Goal: Information Seeking & Learning: Learn about a topic

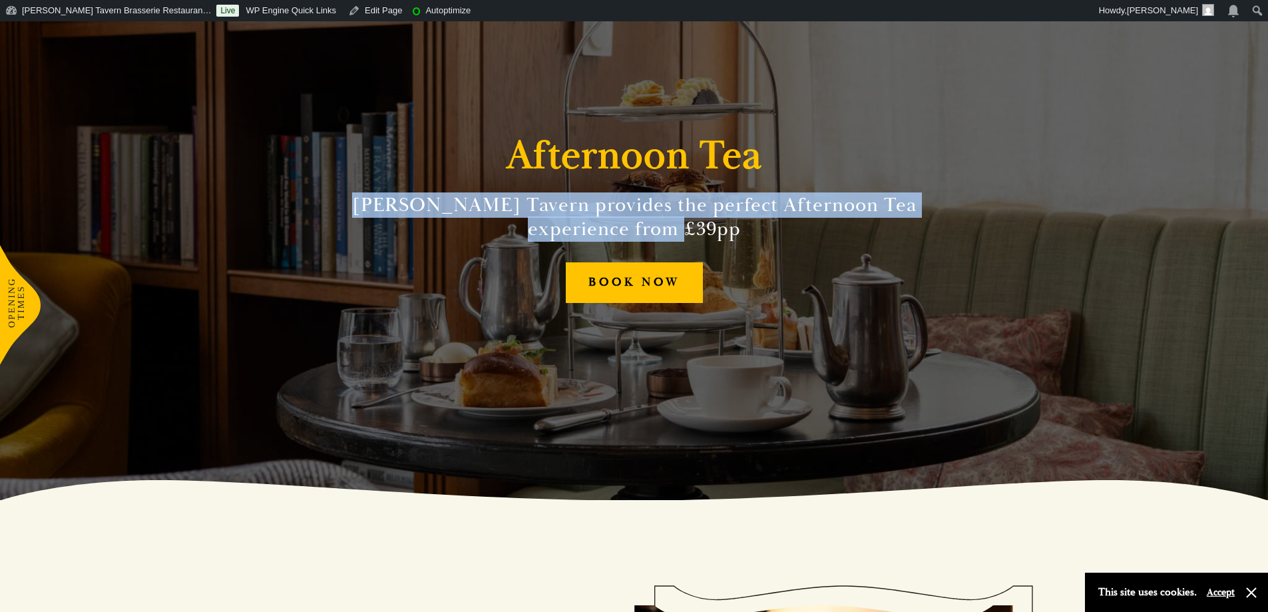
drag, startPoint x: 492, startPoint y: 200, endPoint x: 723, endPoint y: 232, distance: 233.0
click at [727, 233] on h2 "Parker’s Tavern provides the perfect Afternoon Tea experience from £39pp" at bounding box center [634, 217] width 607 height 48
copy h2 "Parker’s Tavern provides the perfect Afternoon Tea experience from £39pp"
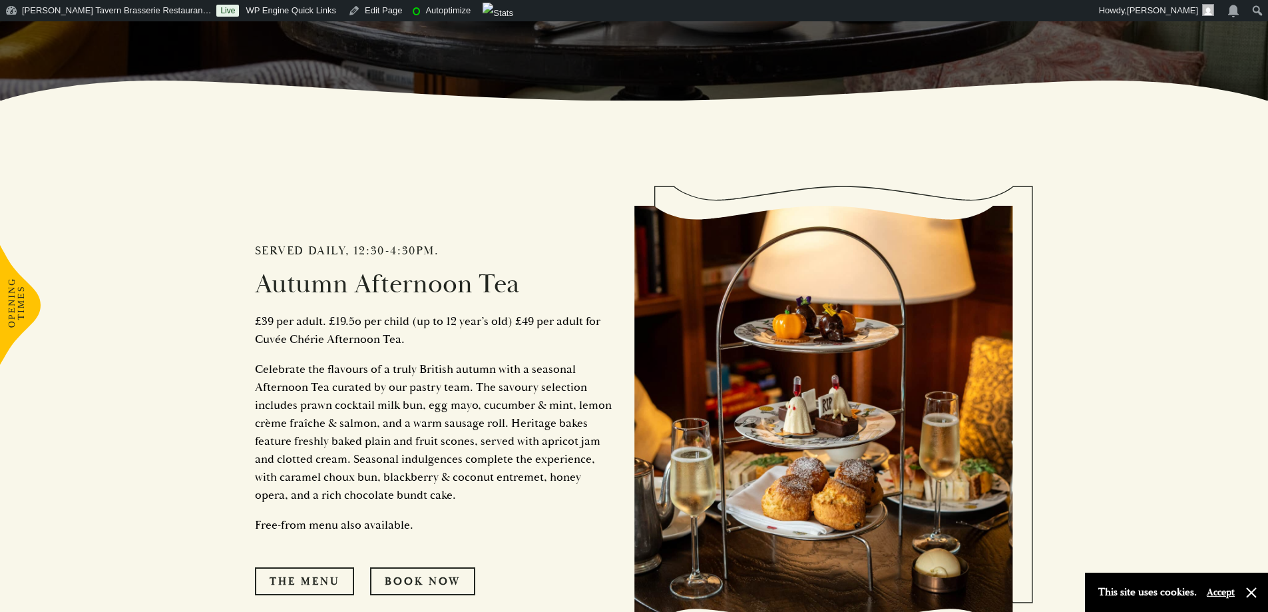
click at [529, 307] on div "Served daily, 12:30-4:30pm. Autumn Afternoon Tea £39 per adult. £19.5o per chil…" at bounding box center [444, 414] width 379 height 494
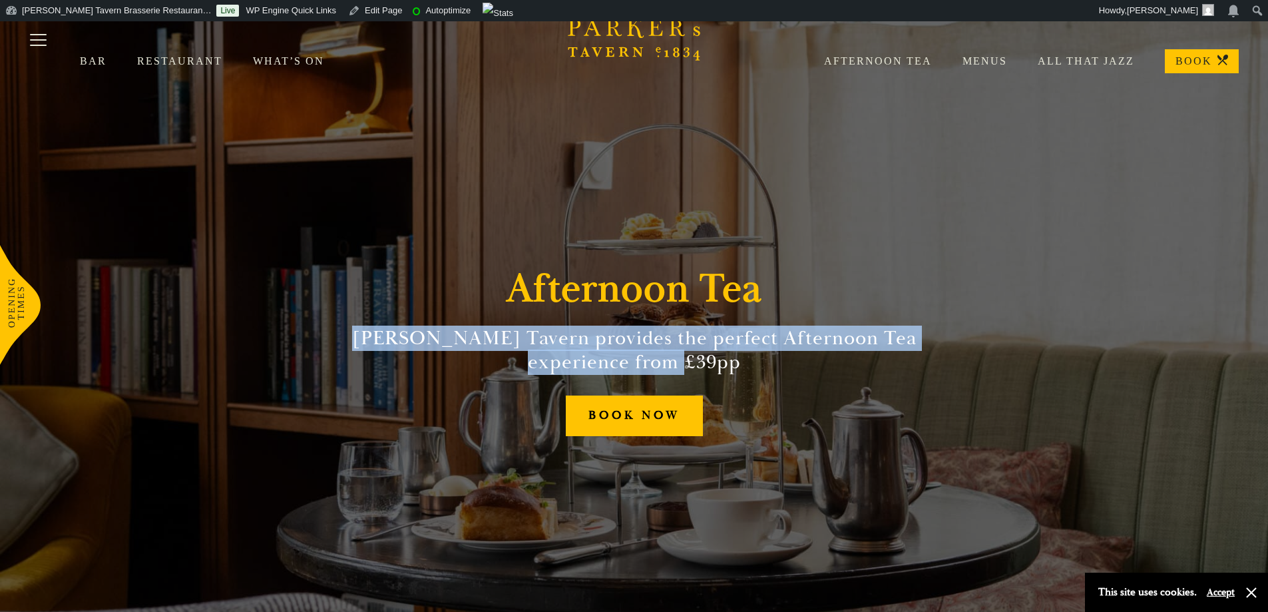
drag, startPoint x: 351, startPoint y: 336, endPoint x: 697, endPoint y: 369, distance: 347.6
click at [697, 369] on h2 "Parker’s Tavern provides the perfect Afternoon Tea experience from £39pp" at bounding box center [634, 350] width 607 height 48
copy h2 "Parker’s Tavern provides the perfect Afternoon Tea experience from £39pp"
click at [205, 58] on link "Restaurant" at bounding box center [195, 61] width 116 height 13
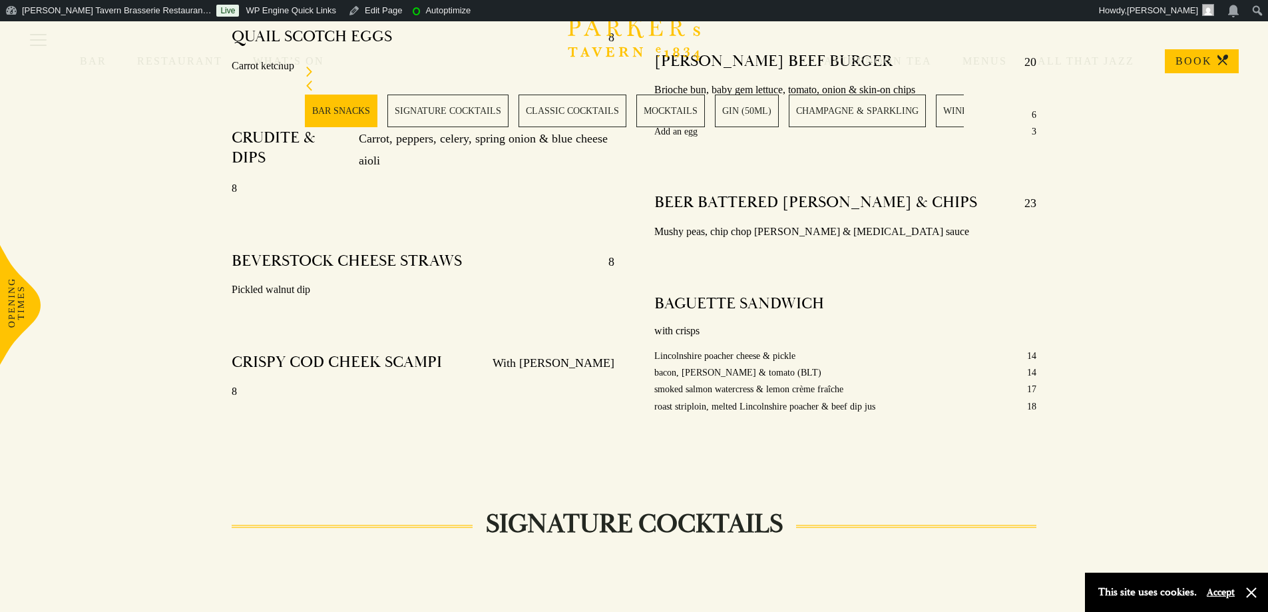
scroll to position [532, 0]
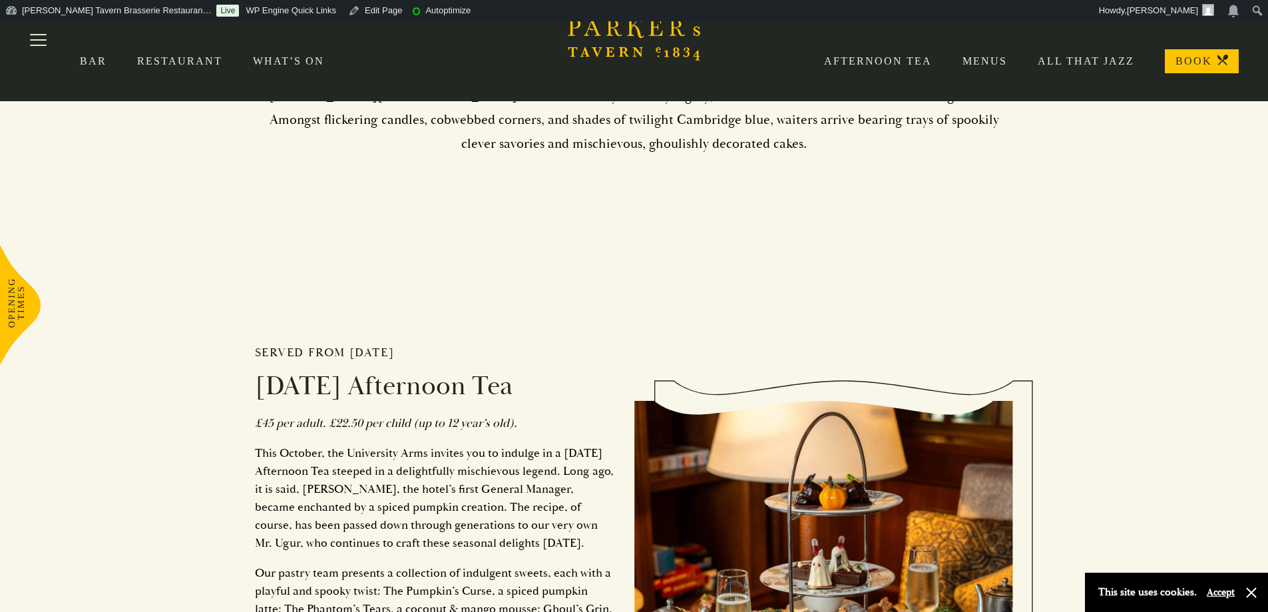
scroll to position [532, 0]
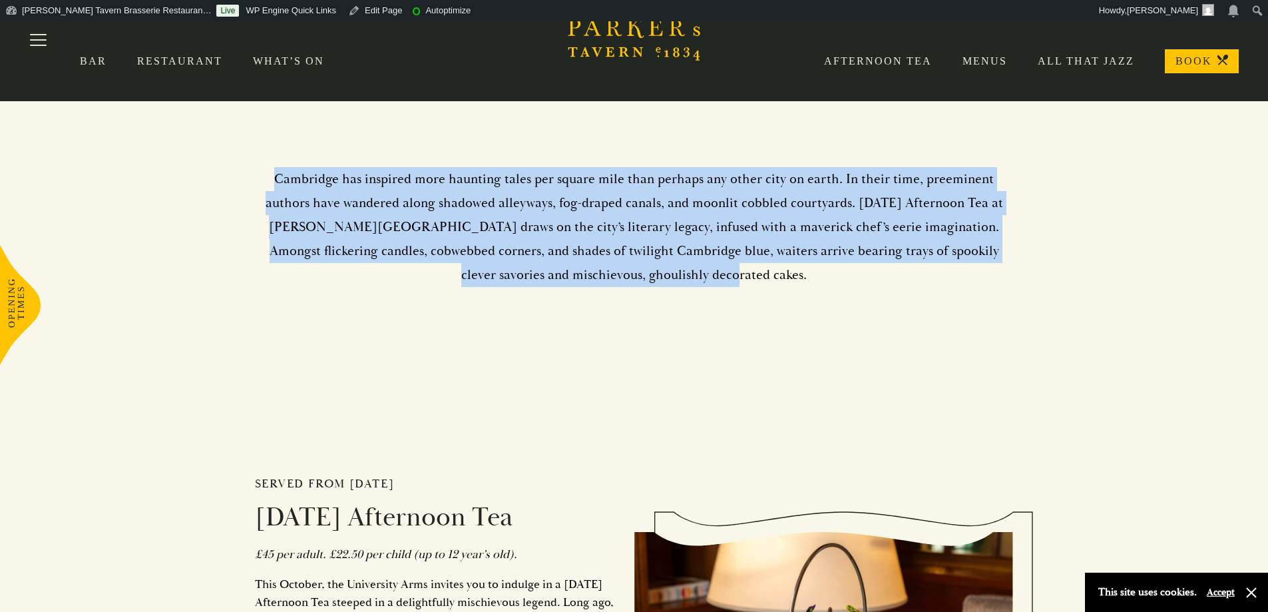
drag, startPoint x: 249, startPoint y: 170, endPoint x: 712, endPoint y: 270, distance: 473.6
click at [712, 270] on div "Cambridge has inspired more haunting tales per square mile than perhaps any oth…" at bounding box center [634, 216] width 799 height 233
copy p "Cambridge has inspired more haunting tales per square mile than perhaps any oth…"
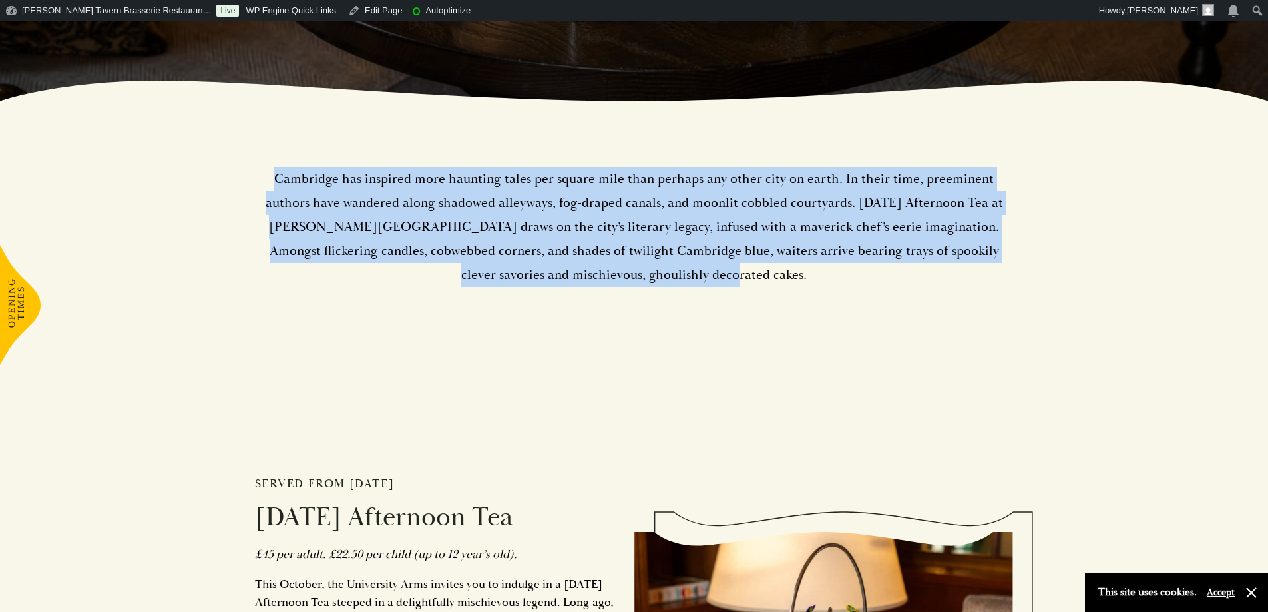
scroll to position [799, 0]
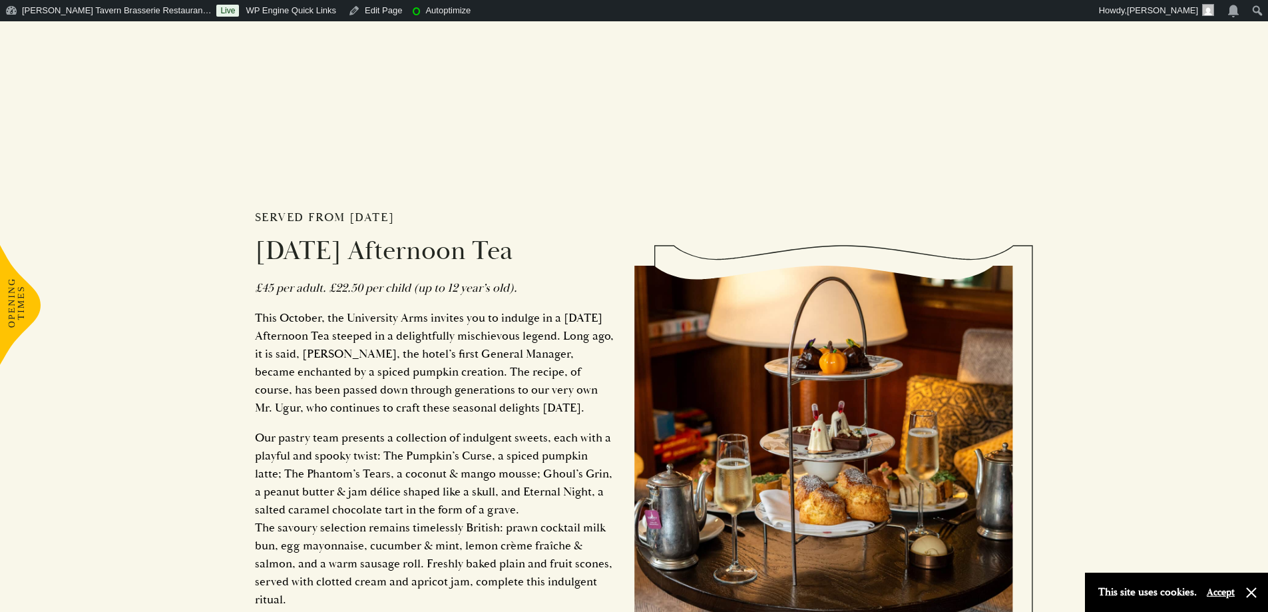
click at [394, 316] on p "This October, the University Arms invites you to indulge in a Halloween Afterno…" at bounding box center [434, 363] width 359 height 108
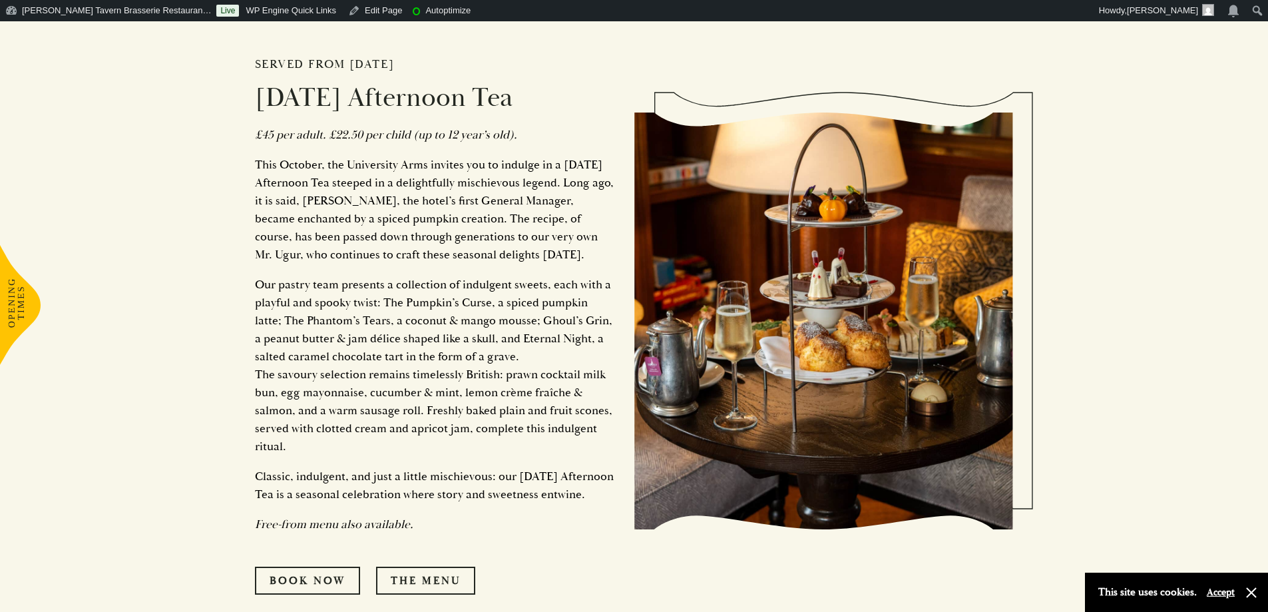
scroll to position [1149, 0]
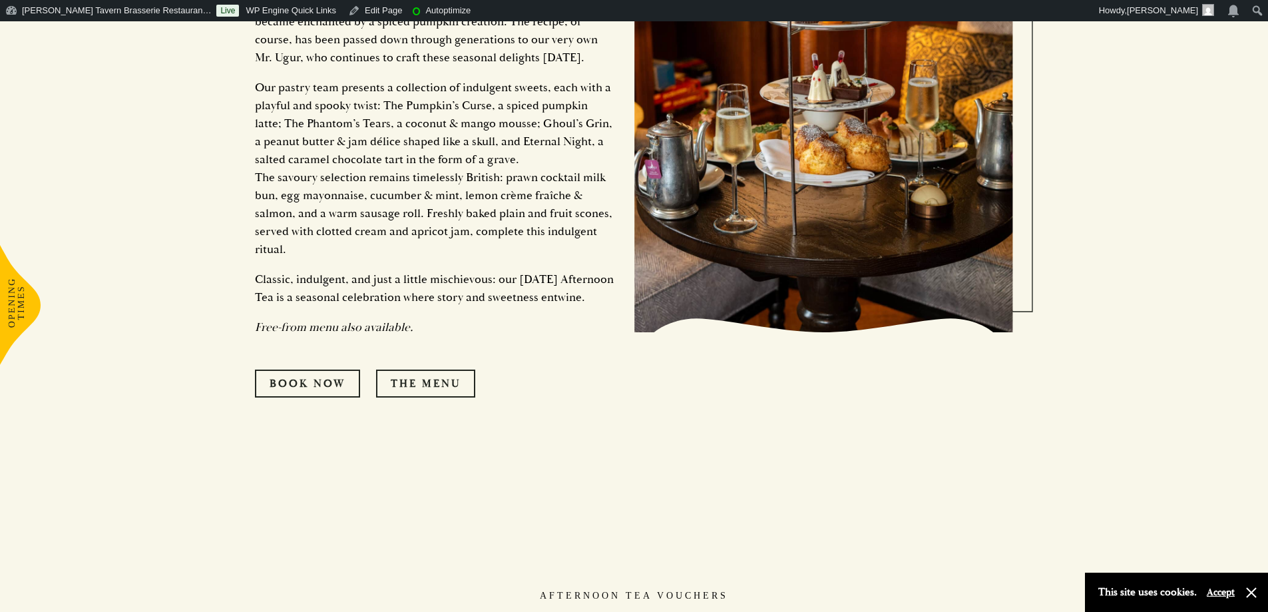
drag, startPoint x: 357, startPoint y: 324, endPoint x: 524, endPoint y: 316, distance: 167.2
click at [524, 316] on div "Served from Tuesday 7th October Halloween Afternoon Tea £45 per adult. £22.50 p…" at bounding box center [634, 119] width 799 height 805
copy div "This October, the University Arms invites you to indulge in a Halloween Afterno…"
click at [628, 464] on div "Served from Tuesday 7th October Halloween Afternoon Tea £45 per adult. £22.50 p…" at bounding box center [444, 124] width 379 height 680
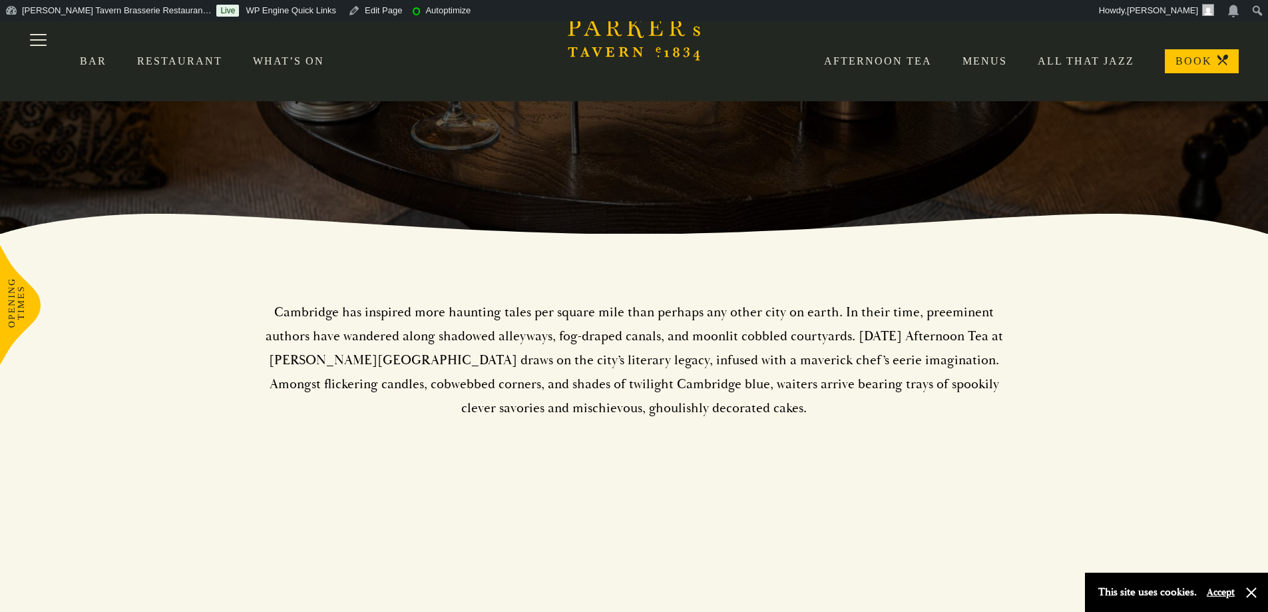
scroll to position [0, 0]
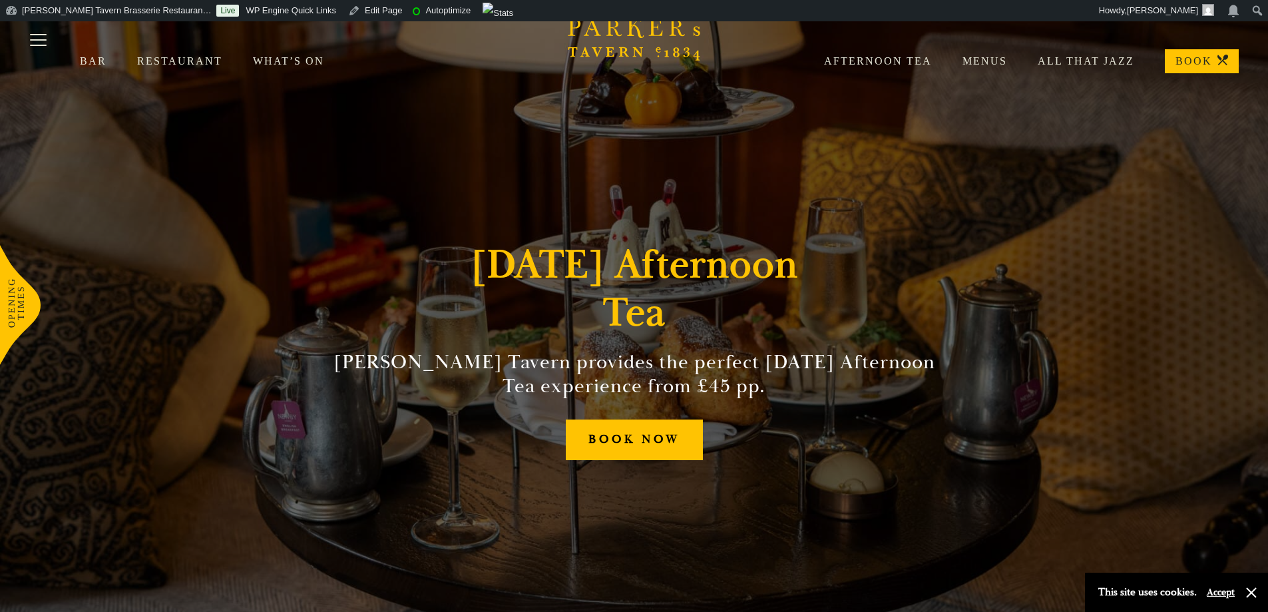
click at [655, 41] on icon "Brasserie Restaurant Cambridge | Parker's Tavern Cambridge Parker's Tavern is a…" at bounding box center [634, 36] width 133 height 47
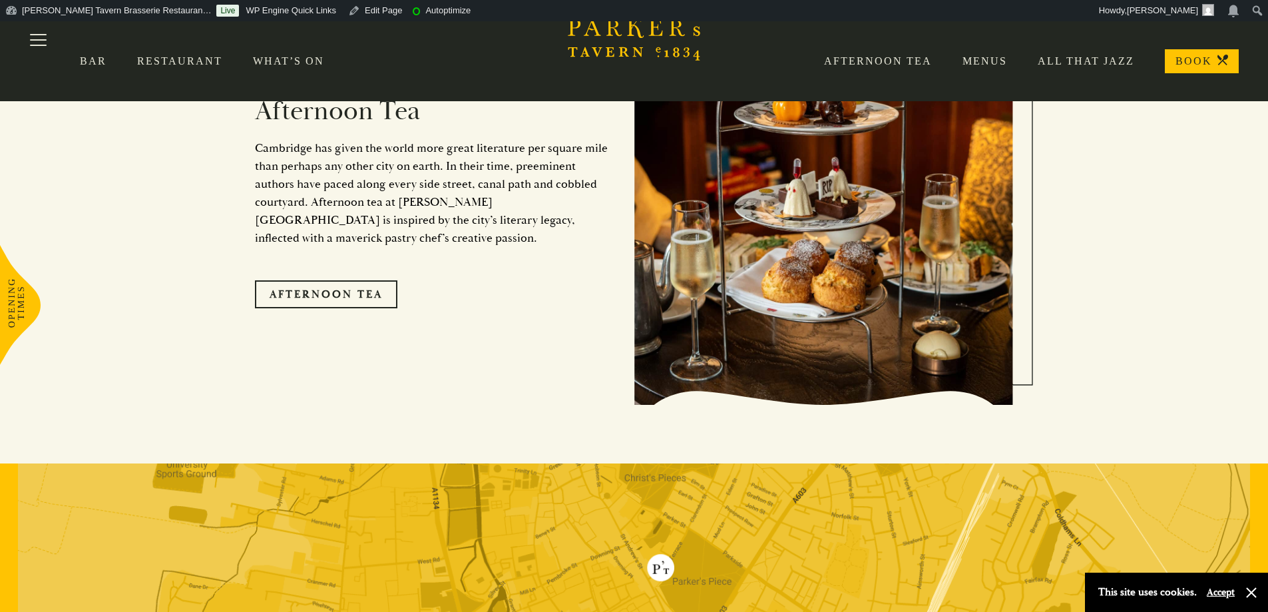
scroll to position [2329, 0]
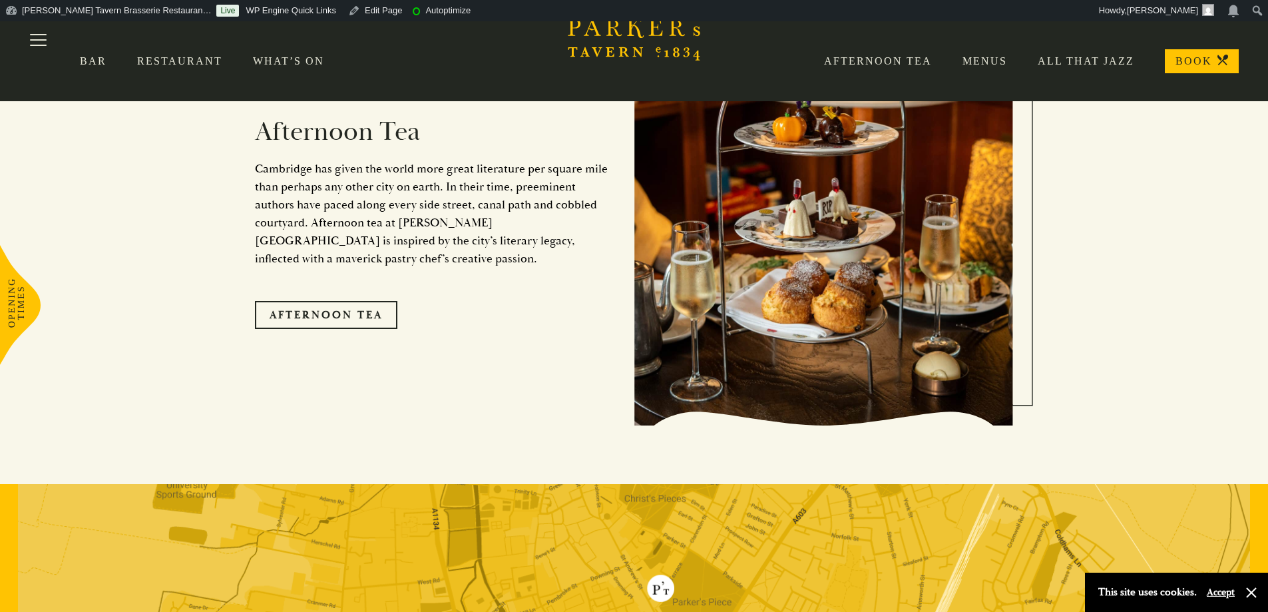
click at [340, 164] on p "Cambridge has given the world more great literature per square mile than perhap…" at bounding box center [434, 214] width 359 height 108
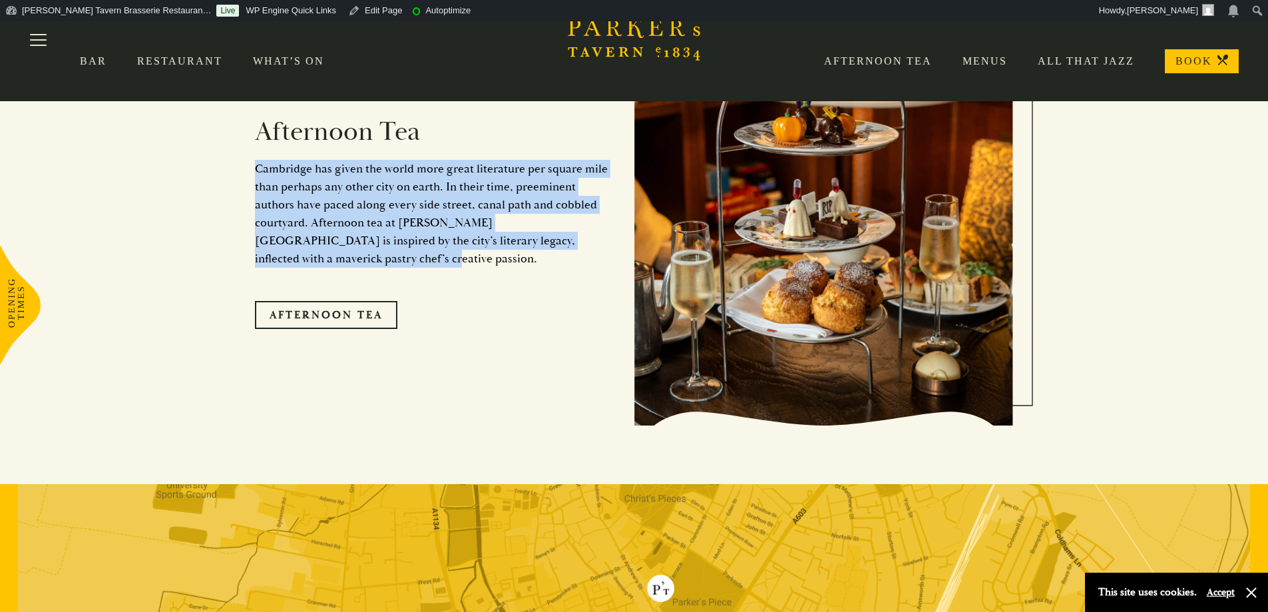
drag, startPoint x: 247, startPoint y: 153, endPoint x: 616, endPoint y: 235, distance: 378.3
click at [616, 235] on div "Afternoon Tea Cambridge has given the world more great literature per square mi…" at bounding box center [634, 213] width 799 height 542
copy p "Cambridge has given the world more great literature per square mile than perhap…"
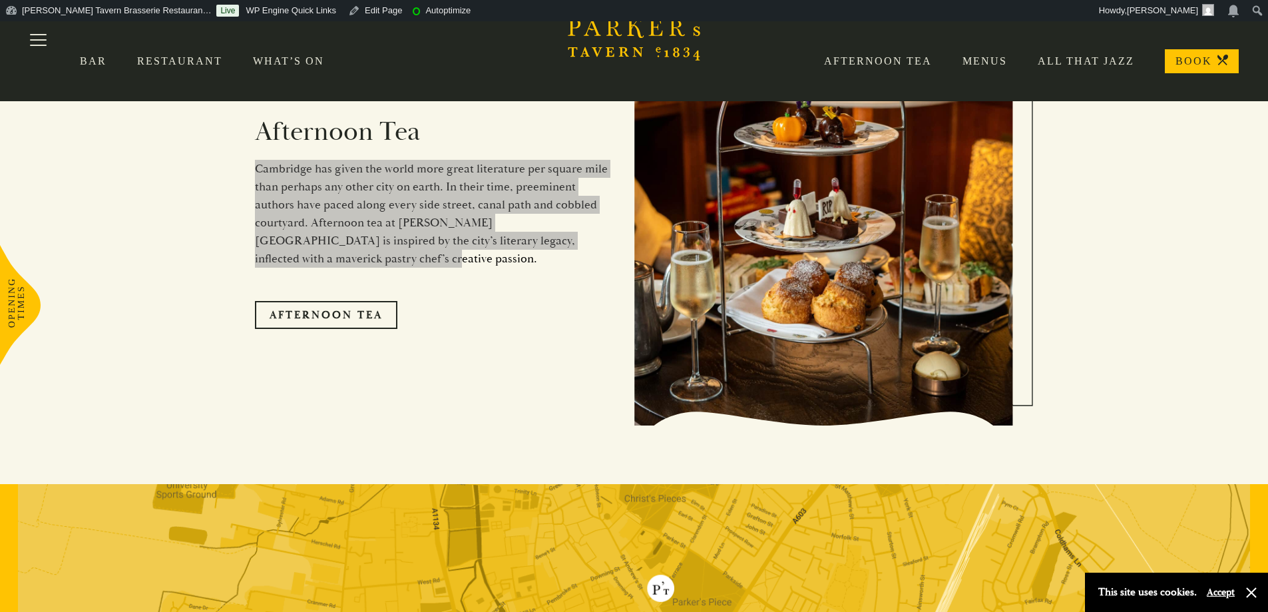
scroll to position [2196, 0]
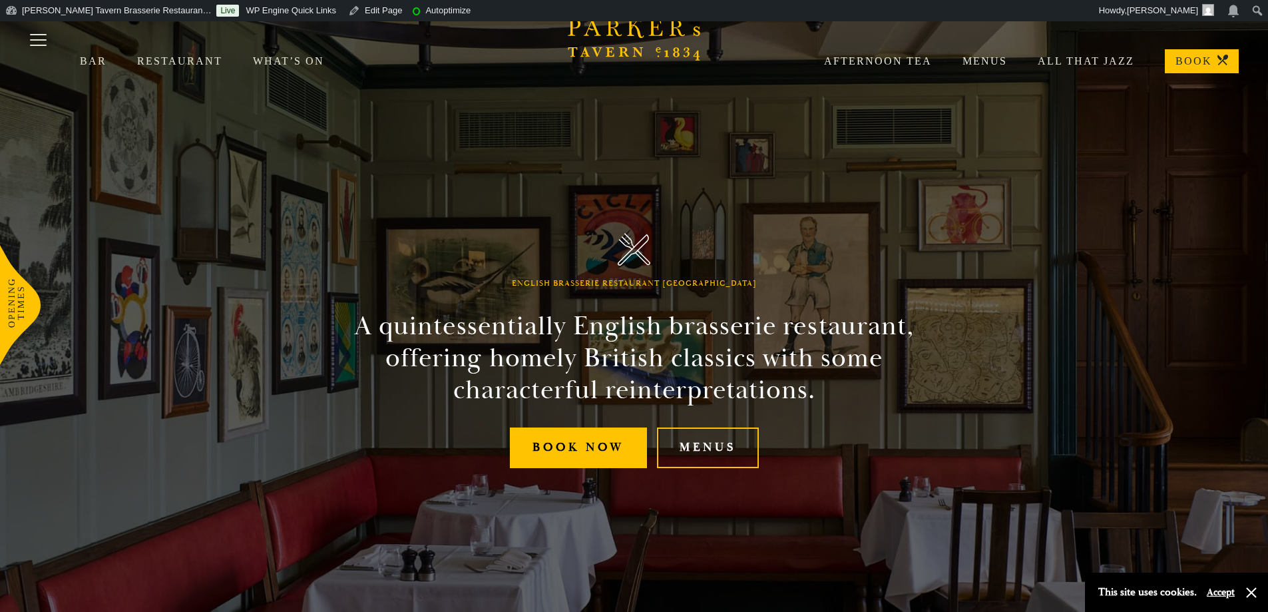
click at [367, 327] on h2 "A quintessentially English brasserie restaurant, offering homely British classi…" at bounding box center [634, 358] width 607 height 96
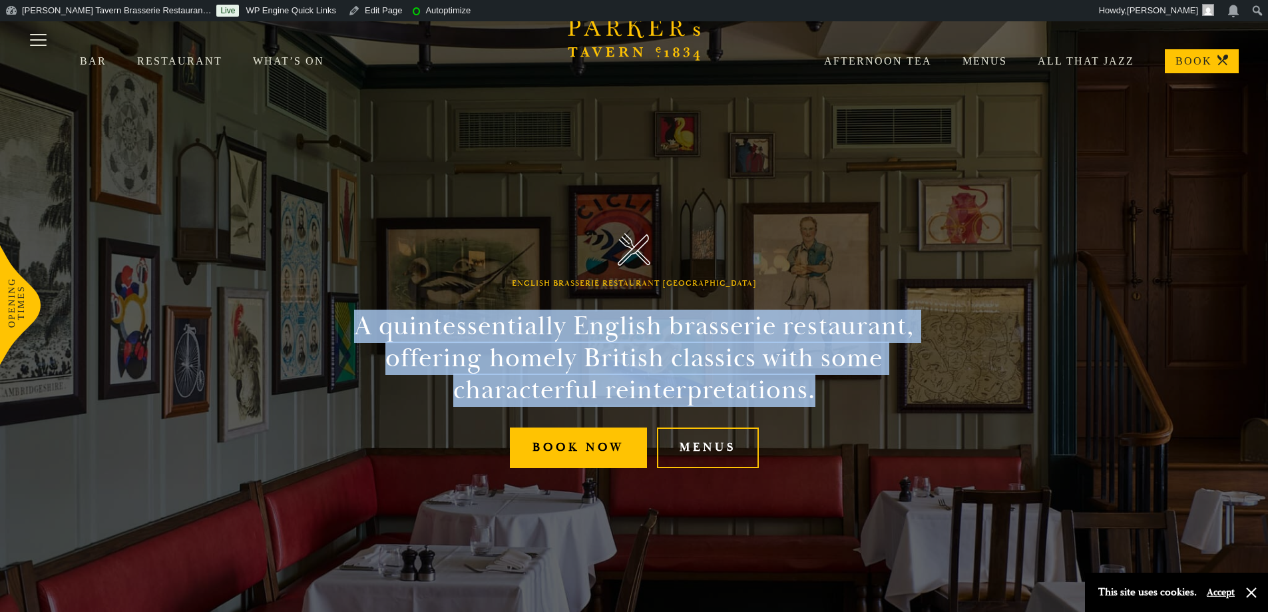
drag, startPoint x: 360, startPoint y: 328, endPoint x: 827, endPoint y: 388, distance: 471.0
click at [827, 388] on h2 "A quintessentially English brasserie restaurant, offering homely British classi…" at bounding box center [634, 358] width 607 height 96
copy h2 "A quintessentially English brasserie restaurant, offering homely British classi…"
click at [891, 66] on link "Afternoon Tea" at bounding box center [862, 61] width 138 height 13
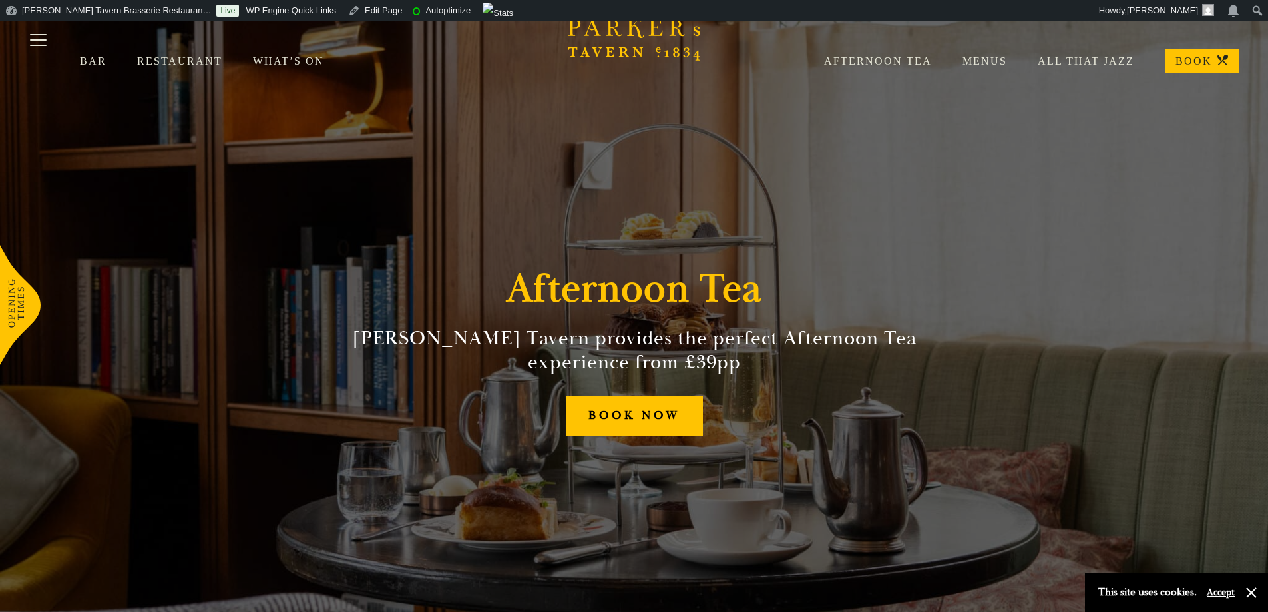
click at [643, 42] on icon "Brasserie Restaurant Cambridge | Parker's Tavern Cambridge Parker's Tavern is a…" at bounding box center [634, 36] width 133 height 47
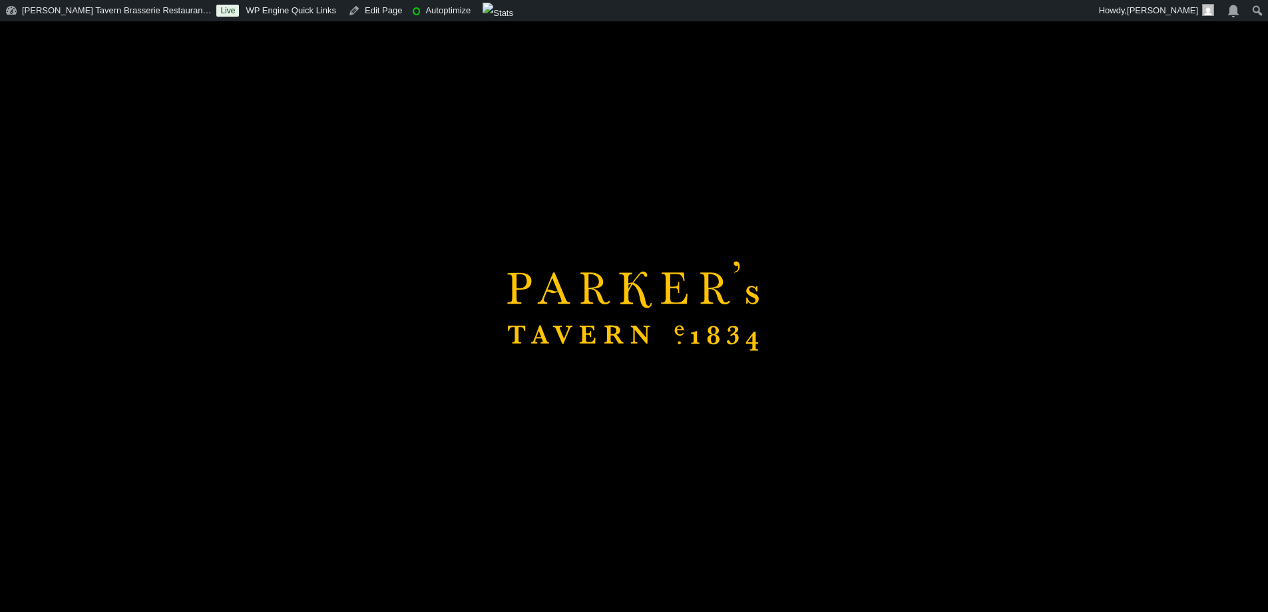
scroll to position [399, 0]
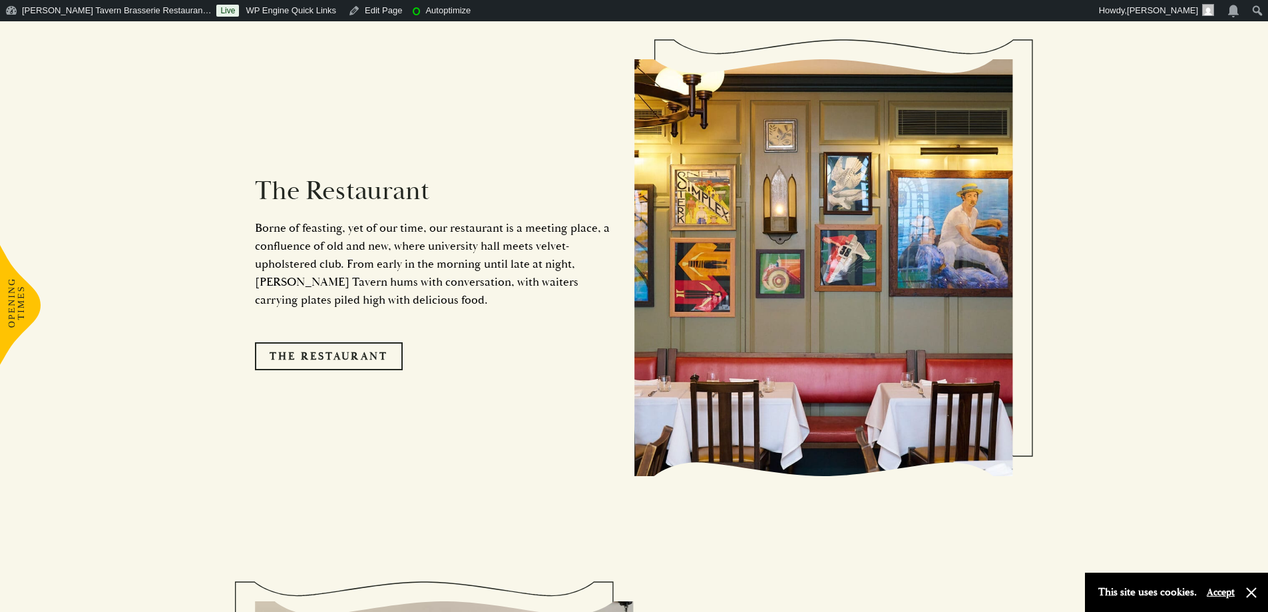
scroll to position [1331, 0]
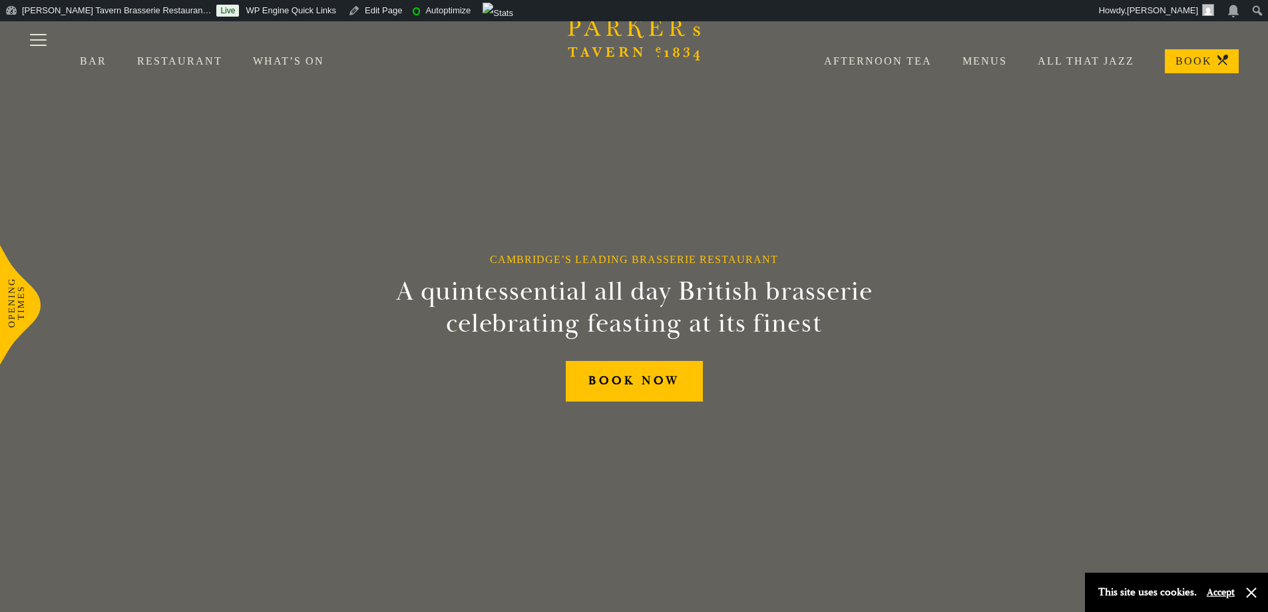
click at [980, 55] on link "Menus" at bounding box center [969, 61] width 75 height 13
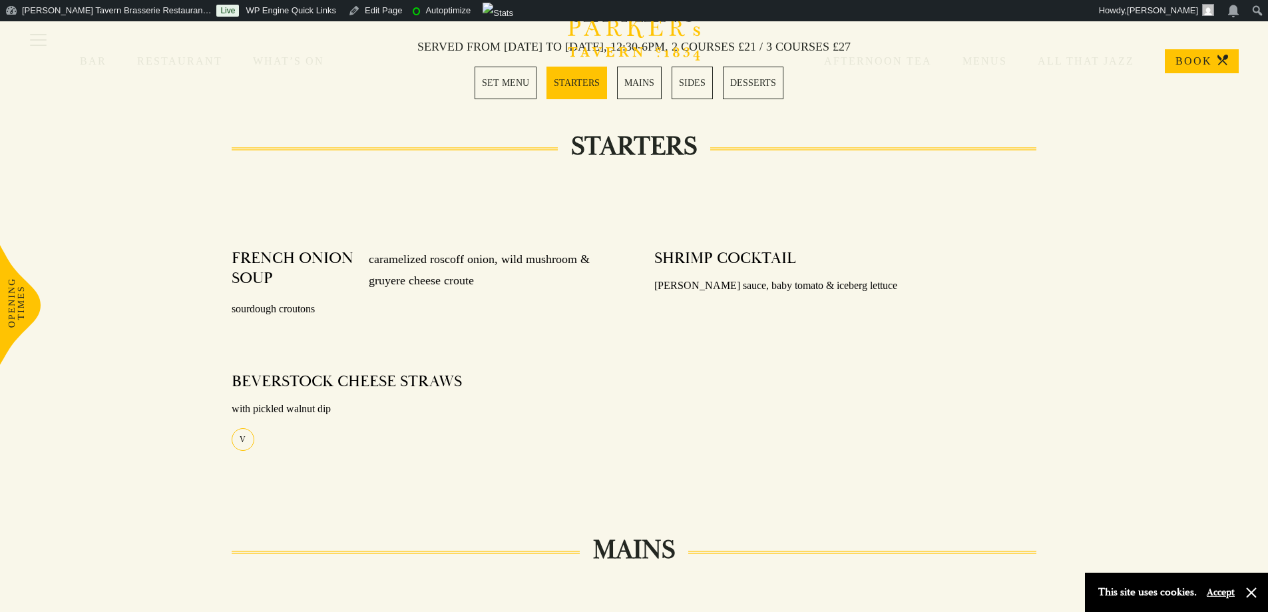
scroll to position [200, 0]
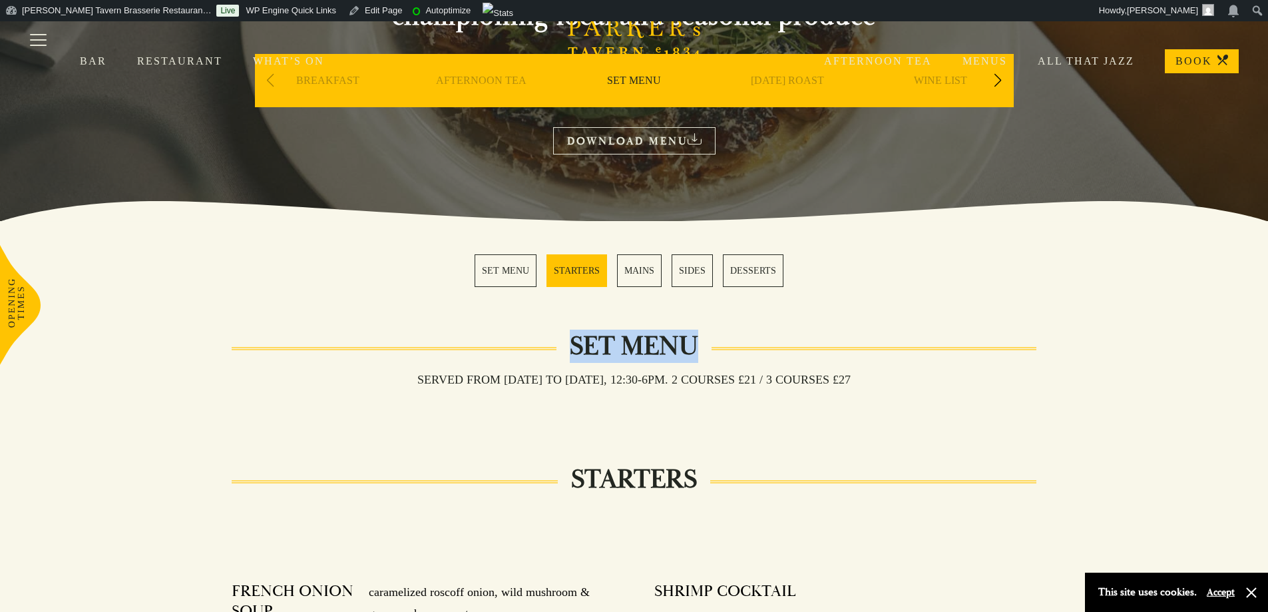
drag, startPoint x: 571, startPoint y: 341, endPoint x: 699, endPoint y: 341, distance: 128.4
click at [699, 341] on h2 "Set Menu" at bounding box center [633, 346] width 155 height 32
copy h2 "Set Menu"
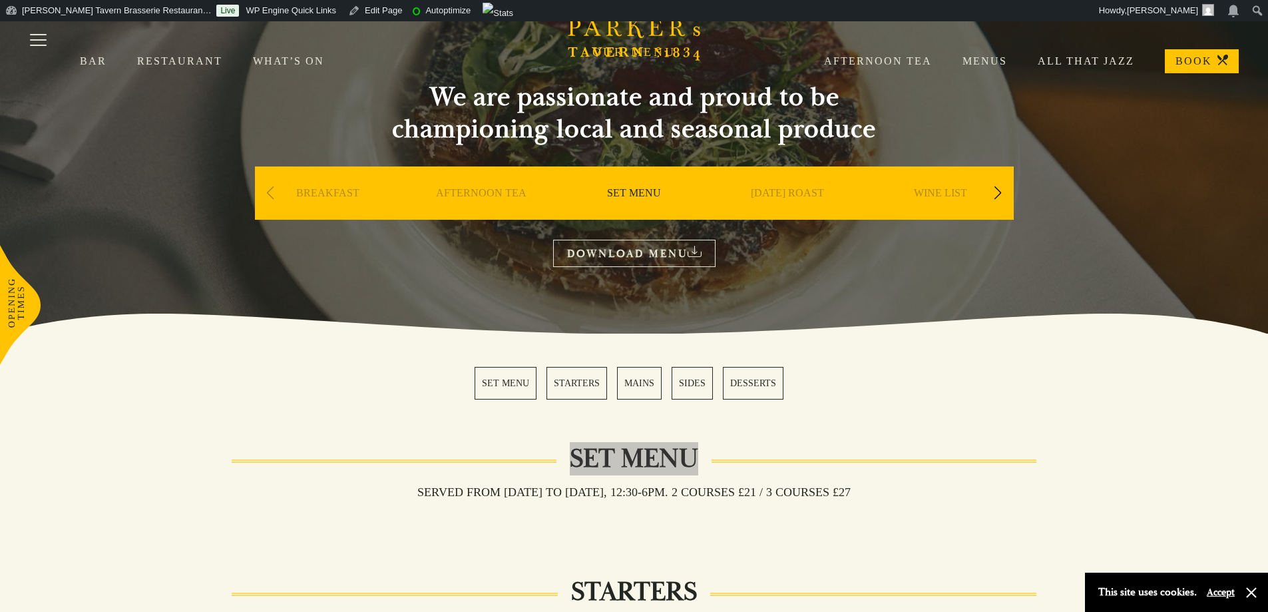
scroll to position [0, 0]
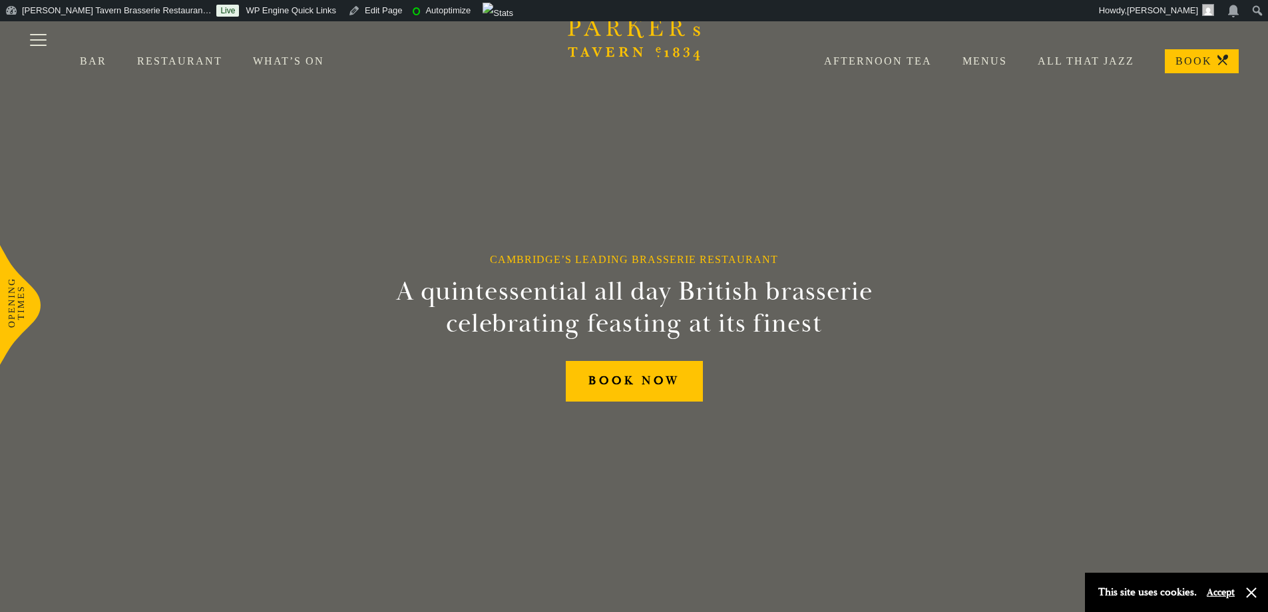
click at [17, 302] on icon at bounding box center [20, 305] width 41 height 120
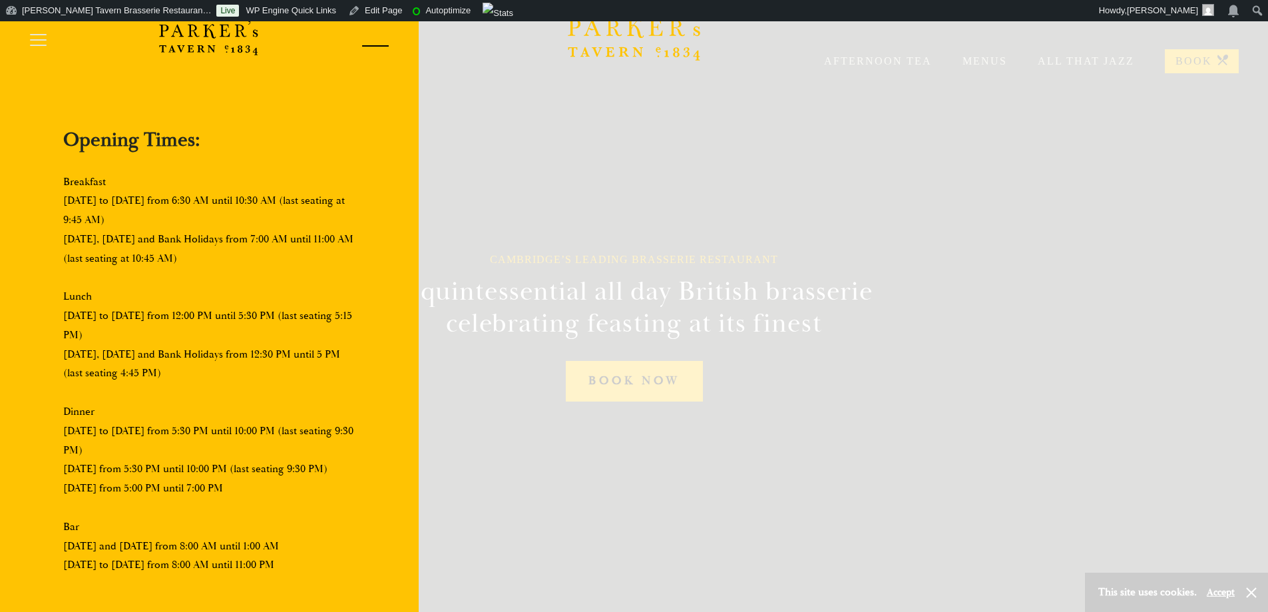
click at [367, 41] on div at bounding box center [370, 48] width 57 height 57
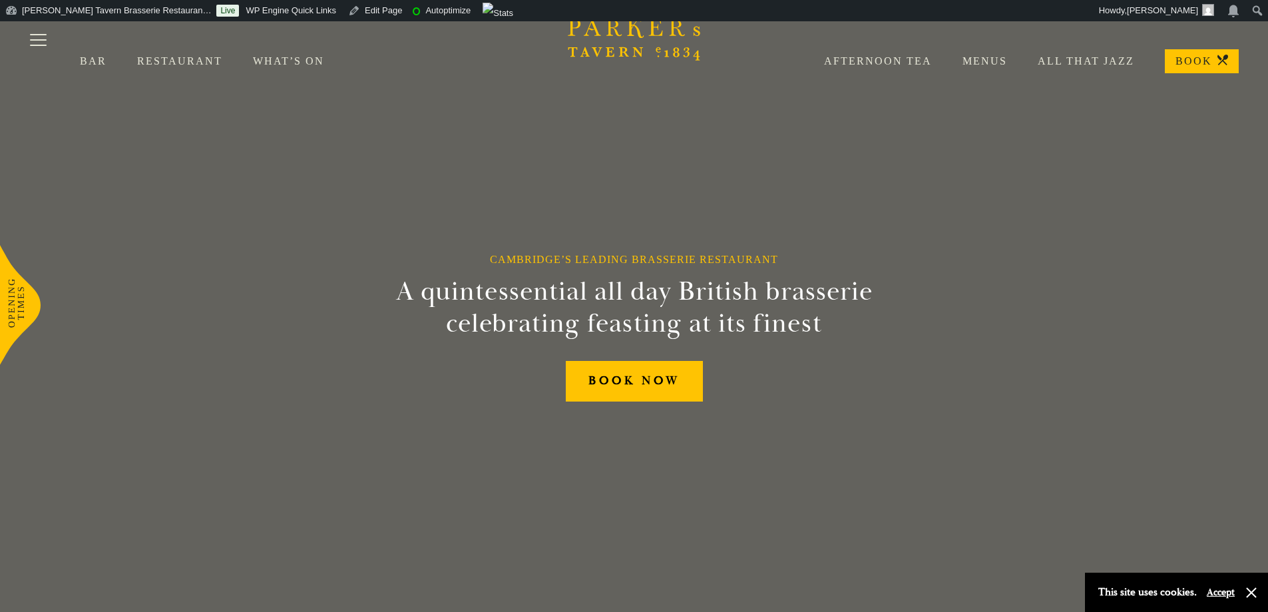
click at [1010, 68] on div "Afternoon Tea Menus All That Jazz BOOK" at bounding box center [1015, 61] width 445 height 24
click at [1000, 64] on link "Menus" at bounding box center [969, 61] width 75 height 13
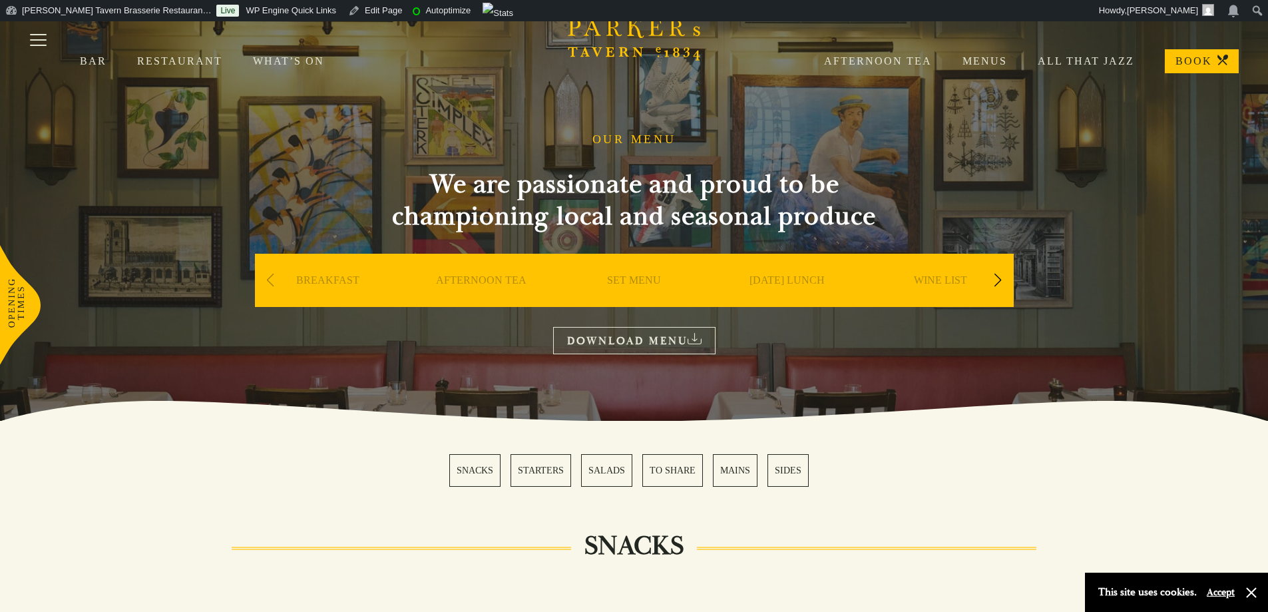
click at [622, 289] on link "SET MENU" at bounding box center [634, 300] width 54 height 53
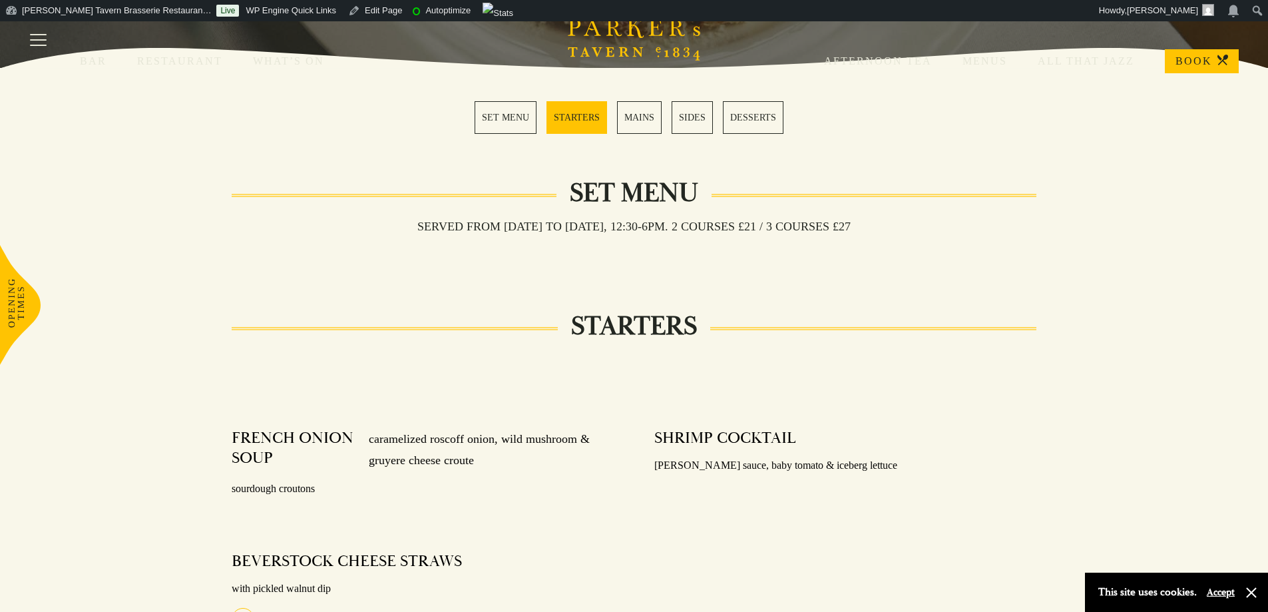
scroll to position [333, 0]
